Goal: Task Accomplishment & Management: Manage account settings

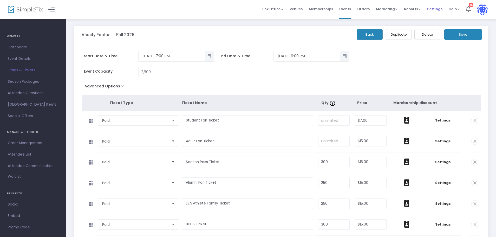
click at [434, 9] on span "Settings" at bounding box center [434, 8] width 15 height 13
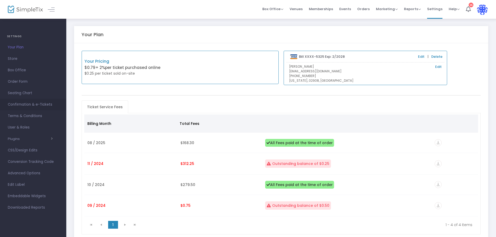
click at [22, 106] on span "Confirmation & e-Tickets" at bounding box center [33, 104] width 51 height 7
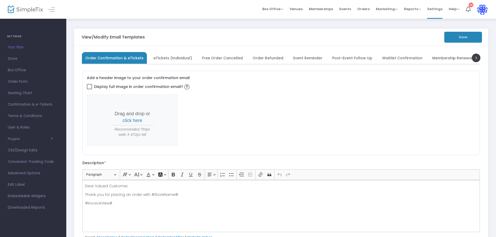
click at [167, 58] on span "eTickets (Individual)" at bounding box center [173, 57] width 39 height 3
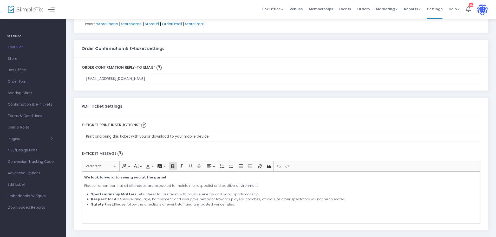
scroll to position [148, 0]
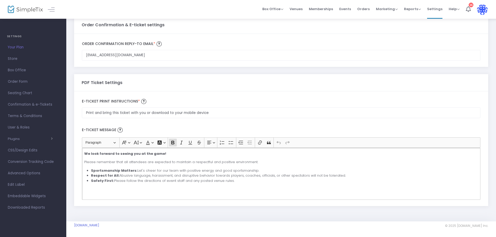
drag, startPoint x: 265, startPoint y: 183, endPoint x: 76, endPoint y: 153, distance: 190.6
click at [76, 154] on div "Print and bring this ticket with you or download to your mobile device E-Ticket…" at bounding box center [281, 148] width 414 height 114
copy div "We look forward to seeing you at the game! Please remember that all attendees a…"
